Goal: Find contact information: Find contact information

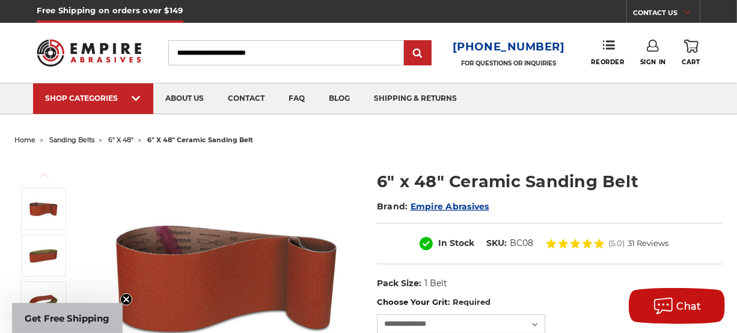
click at [84, 47] on img at bounding box center [89, 52] width 104 height 41
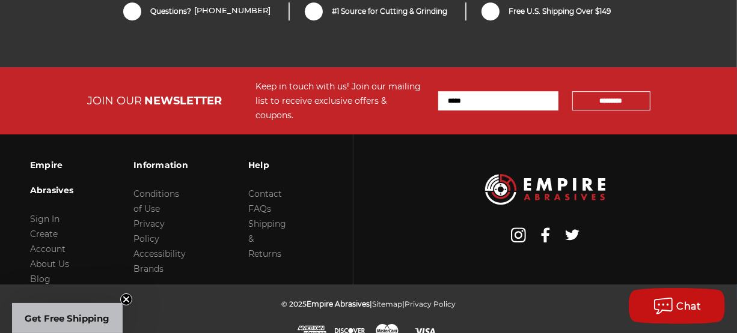
scroll to position [2756, 0]
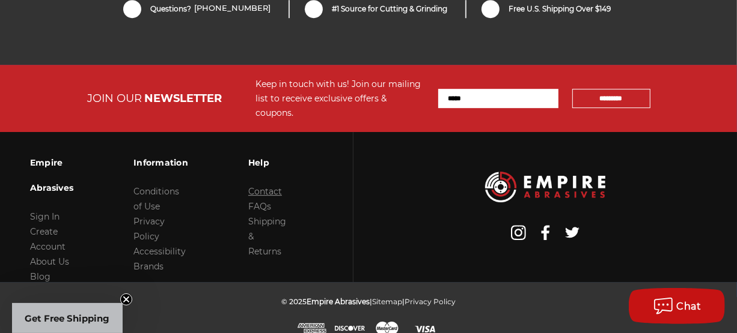
click at [251, 186] on link "Contact" at bounding box center [265, 191] width 34 height 11
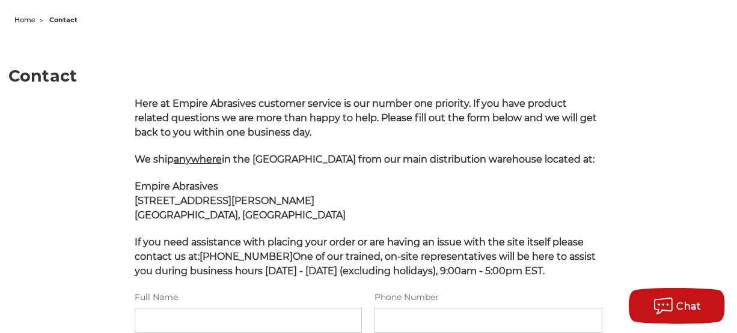
scroll to position [180, 0]
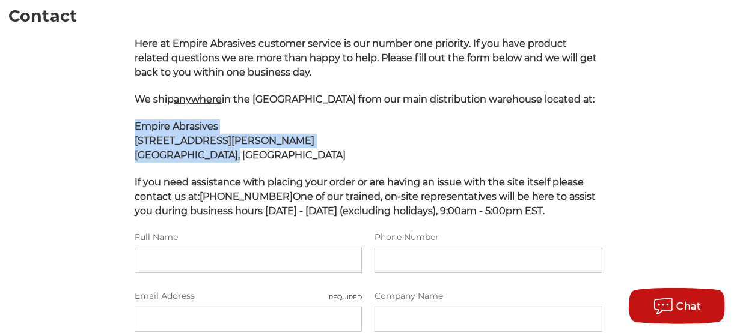
drag, startPoint x: 130, startPoint y: 159, endPoint x: 210, endPoint y: 190, distance: 85.8
click at [238, 192] on div "Here at Empire Abrasives customer service is our number one priority. If you ha…" at bounding box center [368, 297] width 480 height 520
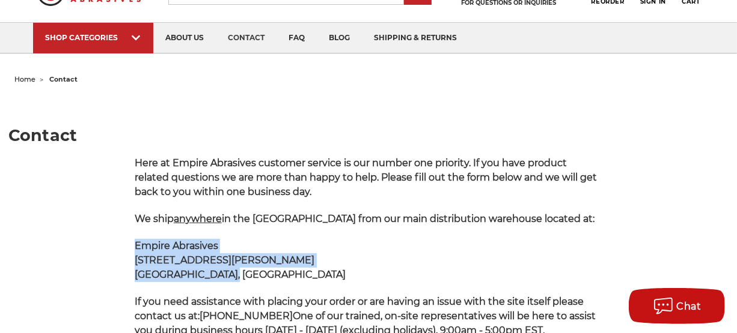
scroll to position [0, 0]
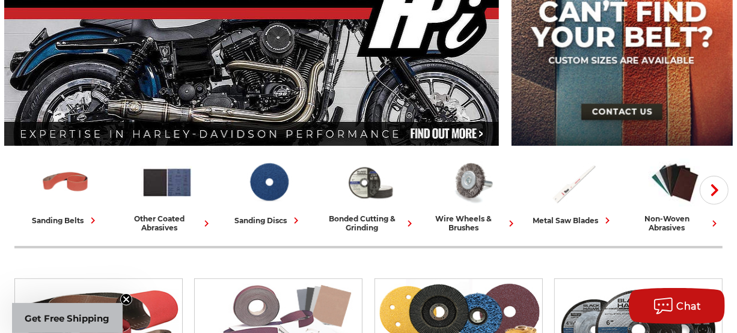
scroll to position [180, 0]
